Goal: Task Accomplishment & Management: Manage account settings

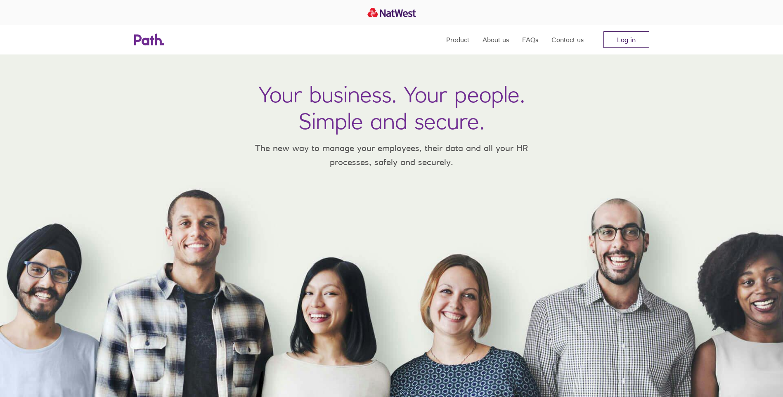
click at [628, 40] on link "Log in" at bounding box center [626, 39] width 46 height 17
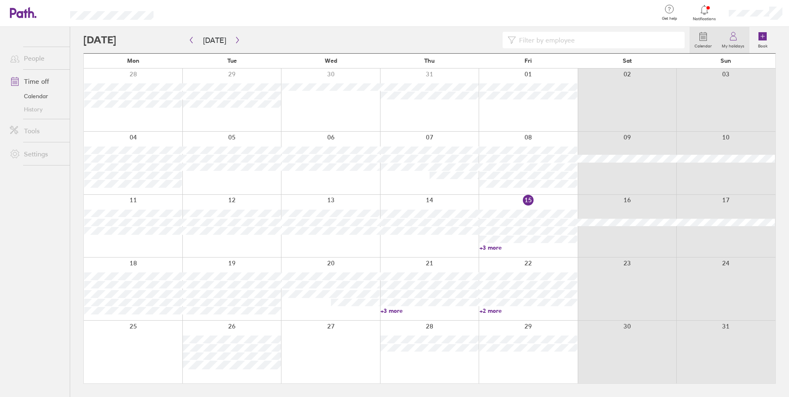
click at [732, 40] on icon at bounding box center [733, 38] width 6 height 4
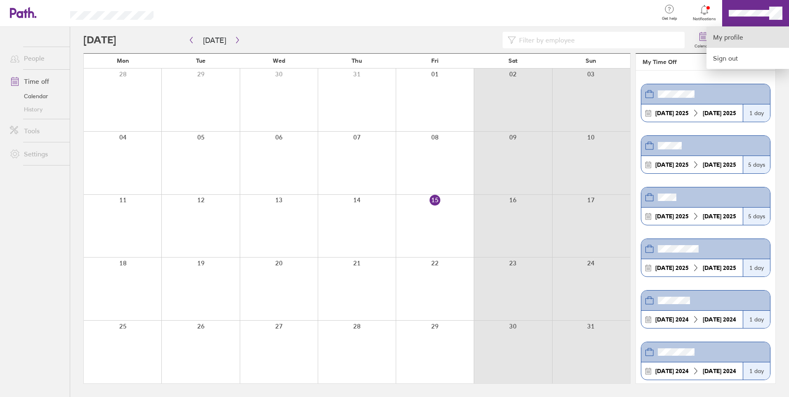
click at [733, 38] on link "My profile" at bounding box center [747, 37] width 83 height 21
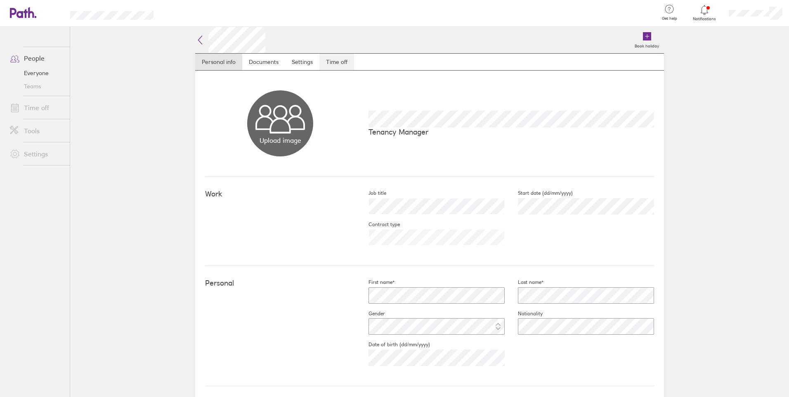
click at [330, 62] on link "Time off" at bounding box center [336, 62] width 35 height 17
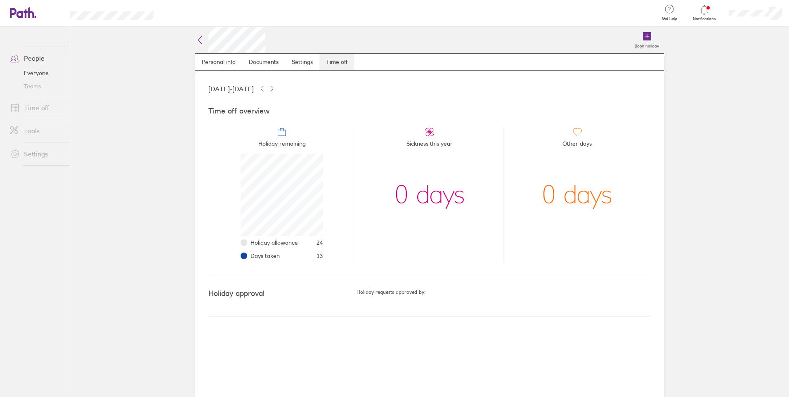
scroll to position [83, 83]
click at [36, 61] on link "People" at bounding box center [36, 58] width 66 height 17
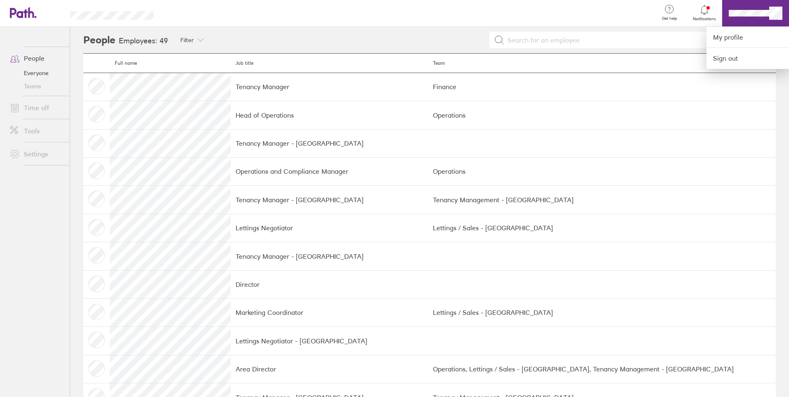
click at [598, 12] on div at bounding box center [409, 13] width 485 height 27
click at [35, 60] on div at bounding box center [394, 198] width 789 height 397
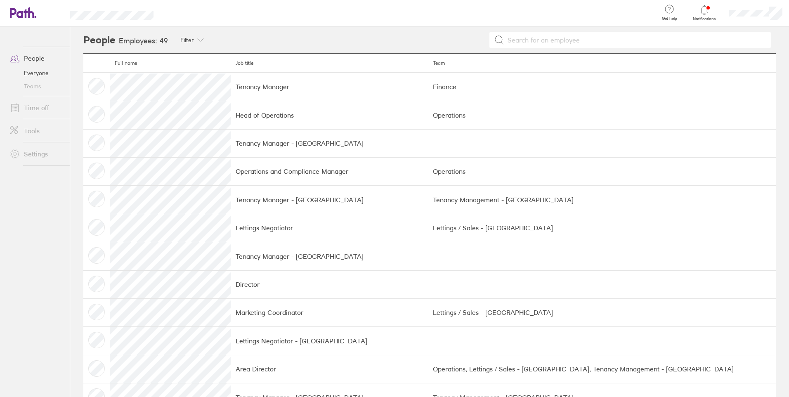
click at [36, 58] on link "People" at bounding box center [36, 58] width 66 height 17
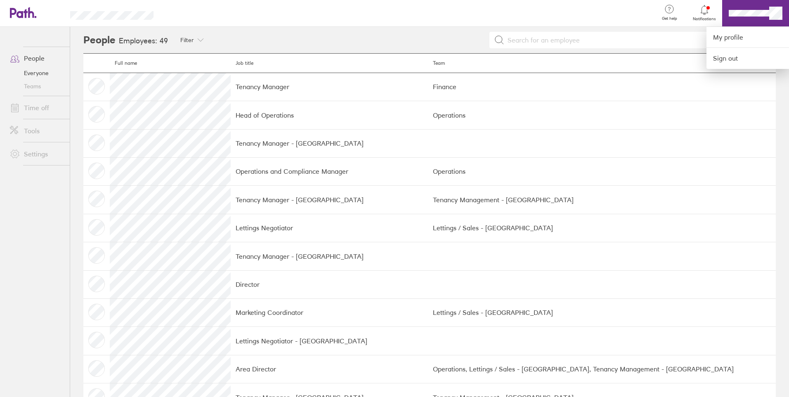
click at [773, 14] on div at bounding box center [394, 198] width 789 height 397
drag, startPoint x: 593, startPoint y: 19, endPoint x: 645, endPoint y: 1, distance: 54.4
click at [595, 18] on div at bounding box center [409, 13] width 485 height 27
click at [731, 37] on link "My profile" at bounding box center [747, 37] width 83 height 21
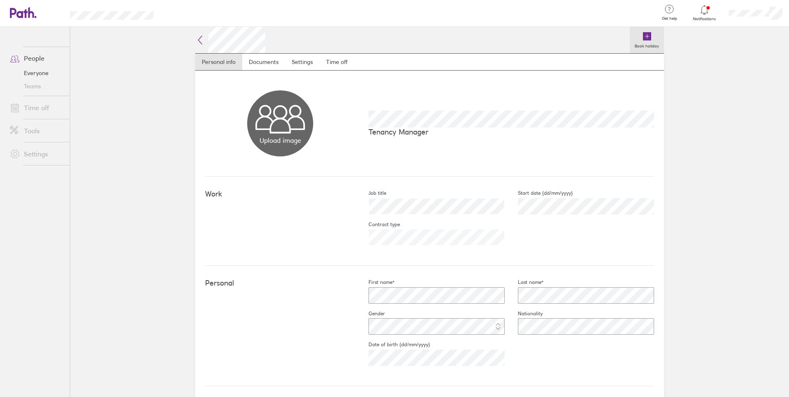
click at [641, 45] on label "Book holiday" at bounding box center [647, 44] width 34 height 7
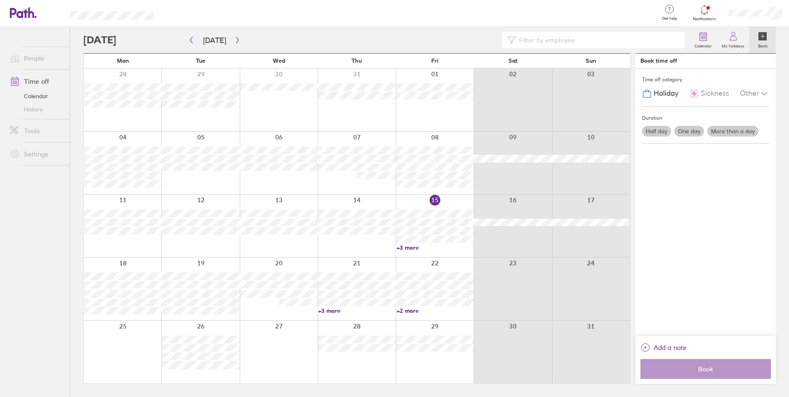
click at [335, 311] on link "+3 more" at bounding box center [356, 310] width 77 height 7
click at [415, 312] on link "+2 more" at bounding box center [434, 310] width 77 height 7
click at [413, 311] on link "+2 more" at bounding box center [434, 310] width 77 height 7
click at [234, 39] on icon "button" at bounding box center [237, 40] width 6 height 7
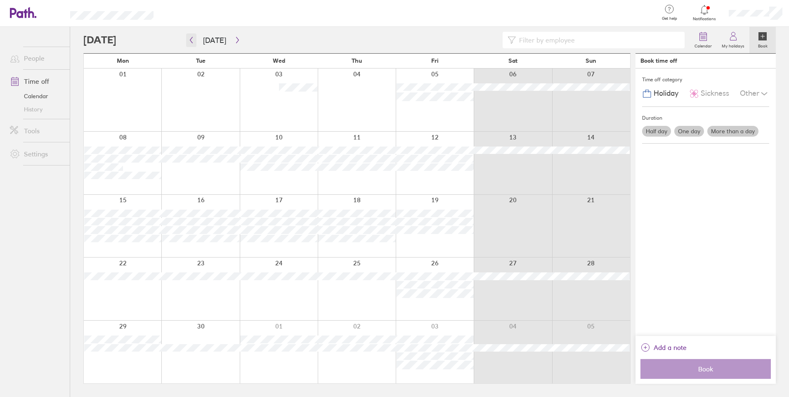
click at [189, 40] on icon "button" at bounding box center [191, 40] width 6 height 7
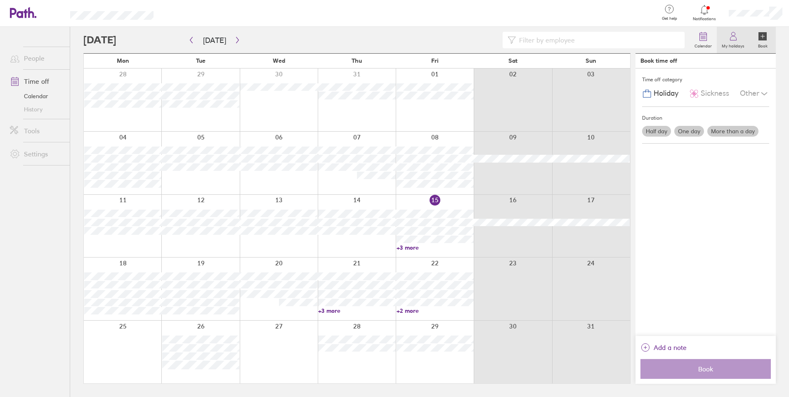
click at [735, 38] on icon at bounding box center [733, 36] width 10 height 10
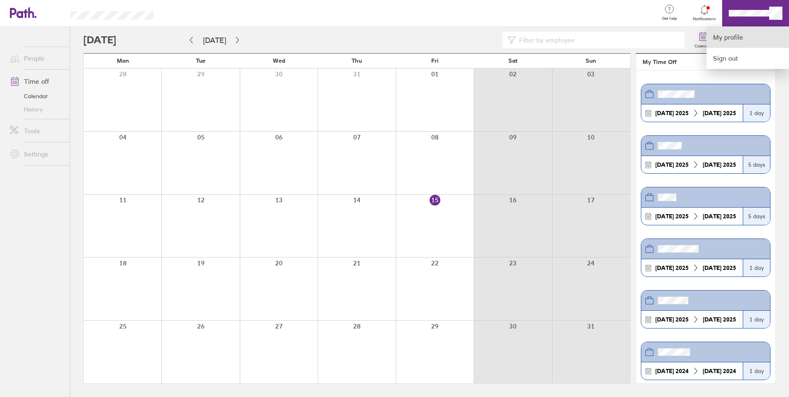
click at [730, 39] on link "My profile" at bounding box center [747, 37] width 83 height 21
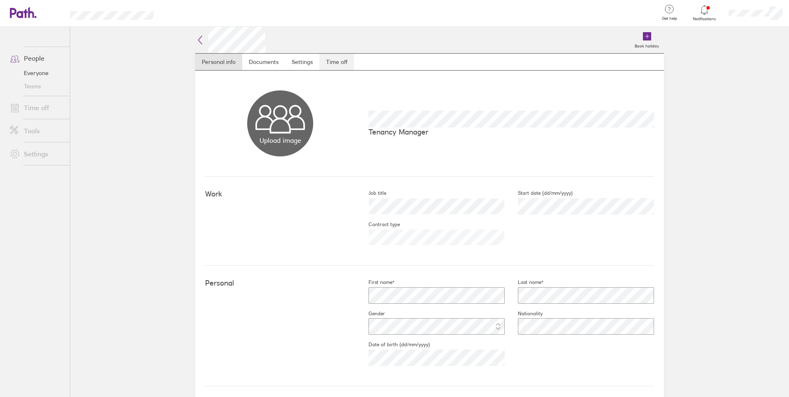
click at [337, 60] on link "Time off" at bounding box center [336, 62] width 35 height 17
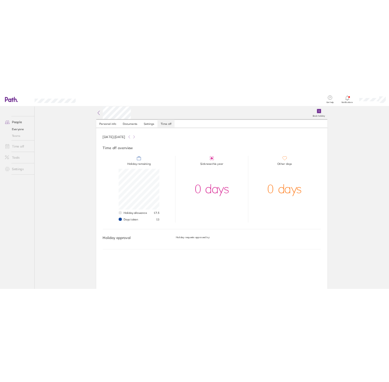
scroll to position [83, 83]
